Goal: Information Seeking & Learning: Learn about a topic

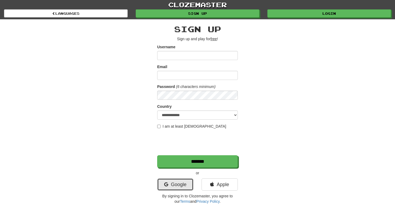
click at [175, 183] on link "Google" at bounding box center [175, 185] width 36 height 12
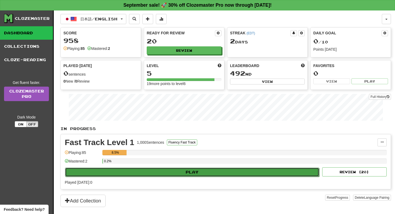
click at [150, 170] on button "Play" at bounding box center [192, 172] width 254 height 9
select select "**"
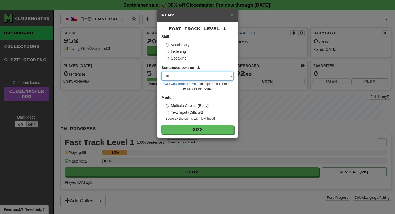
click at [206, 74] on select "* ** ** ** ** ** *** ********" at bounding box center [197, 76] width 72 height 9
click at [161, 72] on select "* ** ** ** ** ** *** ********" at bounding box center [197, 76] width 72 height 9
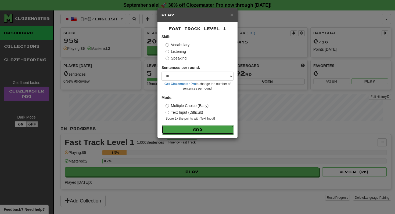
click at [193, 125] on button "Go" at bounding box center [198, 129] width 72 height 9
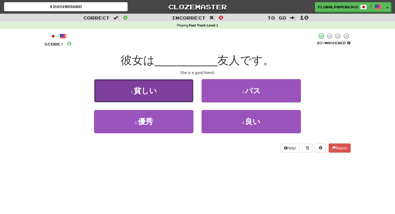
click at [161, 94] on button "1 . 貧しい" at bounding box center [143, 90] width 99 height 23
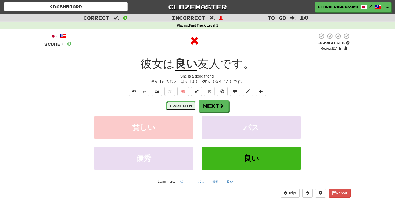
click at [178, 103] on button "Explain" at bounding box center [181, 105] width 30 height 9
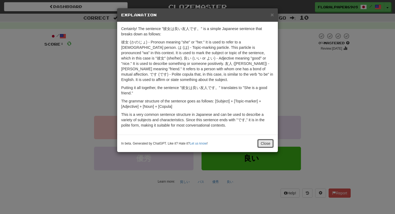
click at [266, 147] on button "Close" at bounding box center [265, 143] width 17 height 9
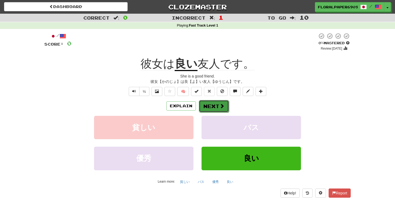
click at [224, 107] on button "Next" at bounding box center [214, 106] width 30 height 12
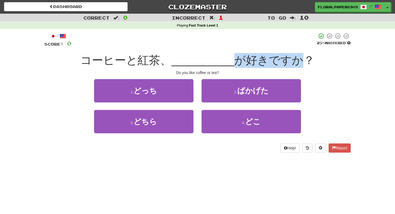
drag, startPoint x: 234, startPoint y: 59, endPoint x: 301, endPoint y: 63, distance: 68.0
click at [301, 63] on span "が好きですか？" at bounding box center [274, 60] width 80 height 13
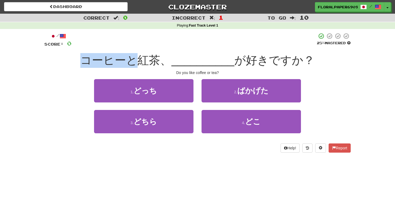
drag, startPoint x: 88, startPoint y: 61, endPoint x: 138, endPoint y: 61, distance: 50.5
click at [138, 61] on span "コーヒーと紅茶、" at bounding box center [125, 60] width 91 height 13
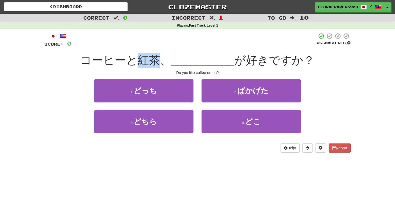
drag, startPoint x: 141, startPoint y: 60, endPoint x: 161, endPoint y: 61, distance: 19.1
click at [161, 61] on span "コーヒーと紅茶、" at bounding box center [125, 60] width 91 height 13
click at [59, 90] on div "1 . どっち 2 . ばかげた" at bounding box center [197, 94] width 322 height 31
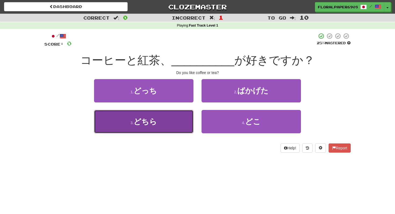
click at [119, 129] on button "3 . どちら" at bounding box center [143, 121] width 99 height 23
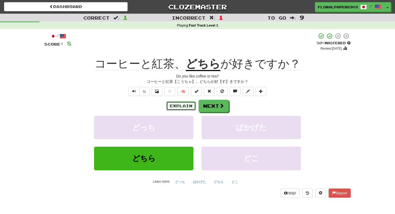
click at [183, 109] on button "Explain" at bounding box center [181, 105] width 30 height 9
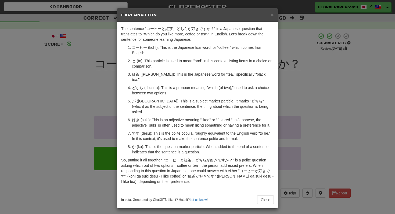
click at [307, 117] on div "× Explanation The sentence "コーヒーと紅茶、どちらが好きですか？" is a Japanese question that tra…" at bounding box center [197, 107] width 395 height 214
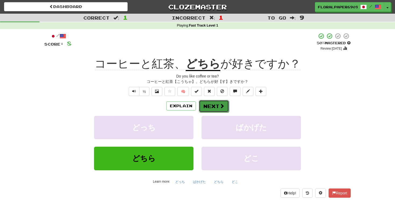
click at [226, 108] on button "Next" at bounding box center [214, 106] width 30 height 12
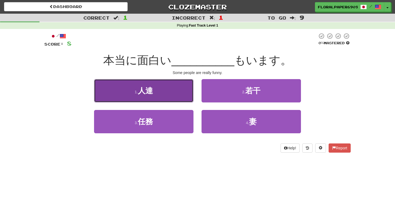
click at [182, 92] on button "1 . 人達" at bounding box center [143, 90] width 99 height 23
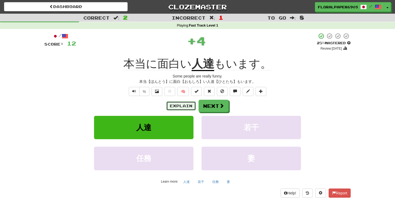
click at [180, 105] on button "Explain" at bounding box center [181, 105] width 30 height 9
